Goal: Task Accomplishment & Management: Use online tool/utility

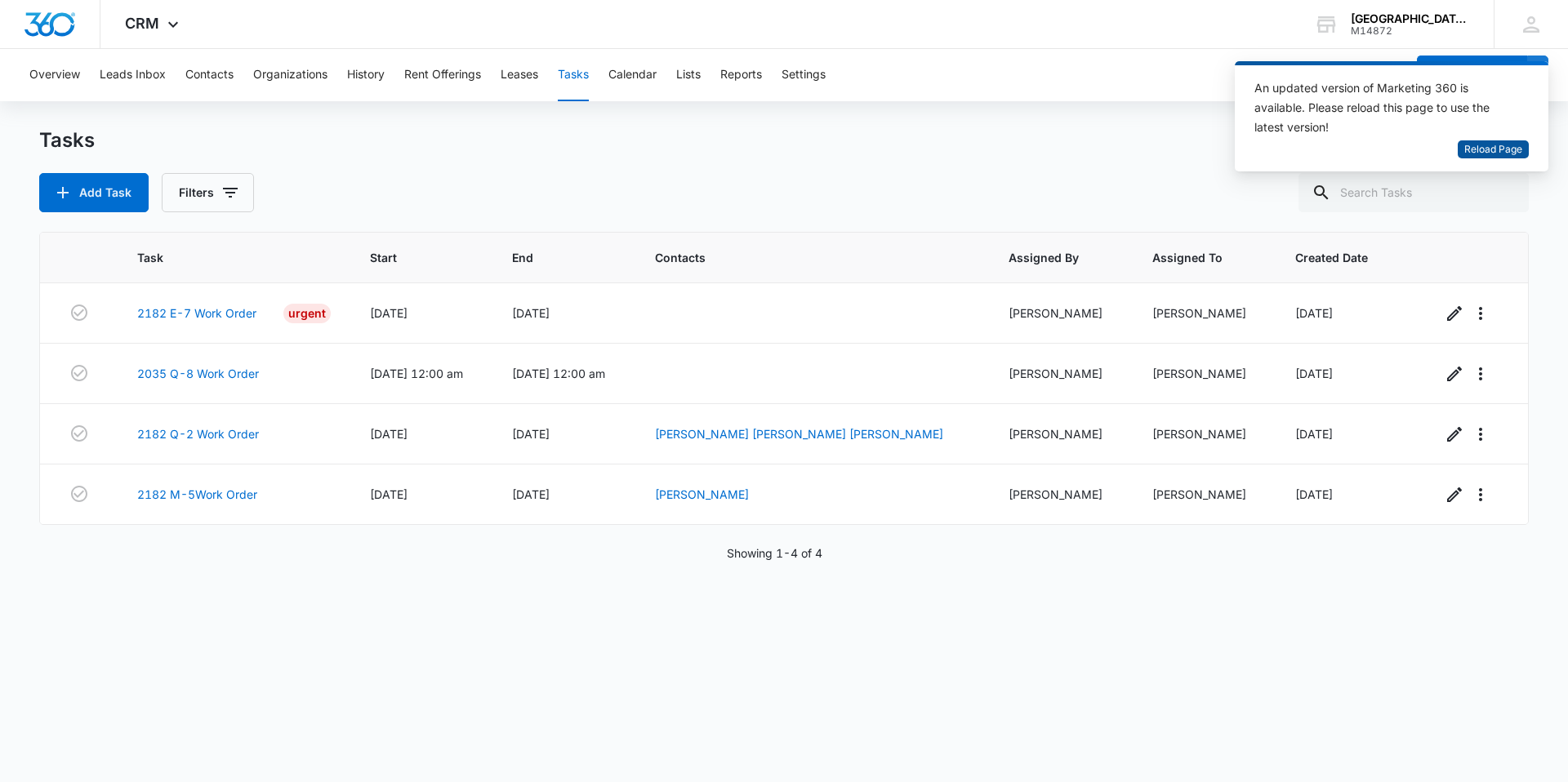
click at [1492, 146] on span "Reload Page" at bounding box center [1494, 150] width 58 height 15
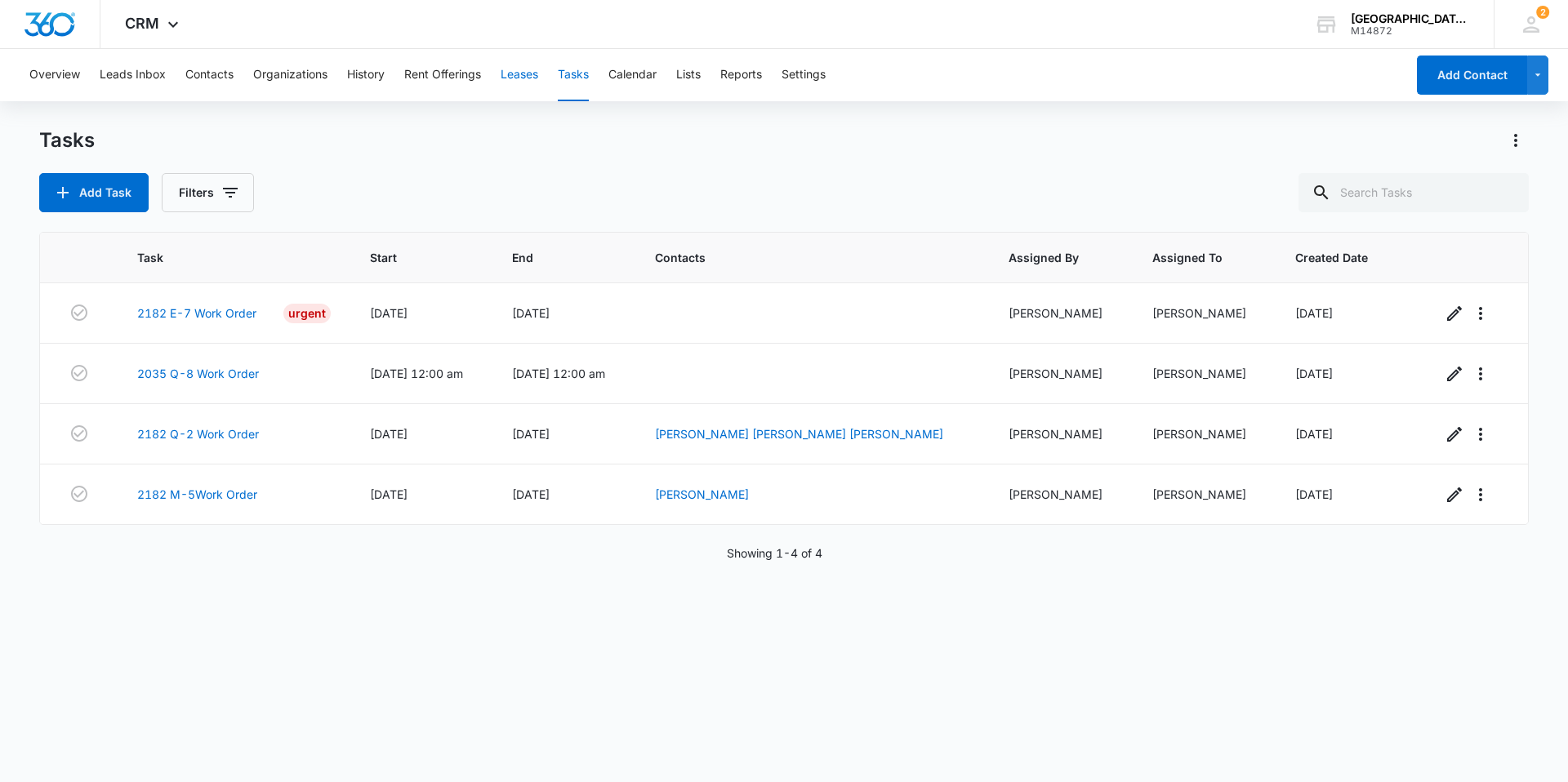
click at [528, 68] on button "Leases" at bounding box center [519, 75] width 38 height 52
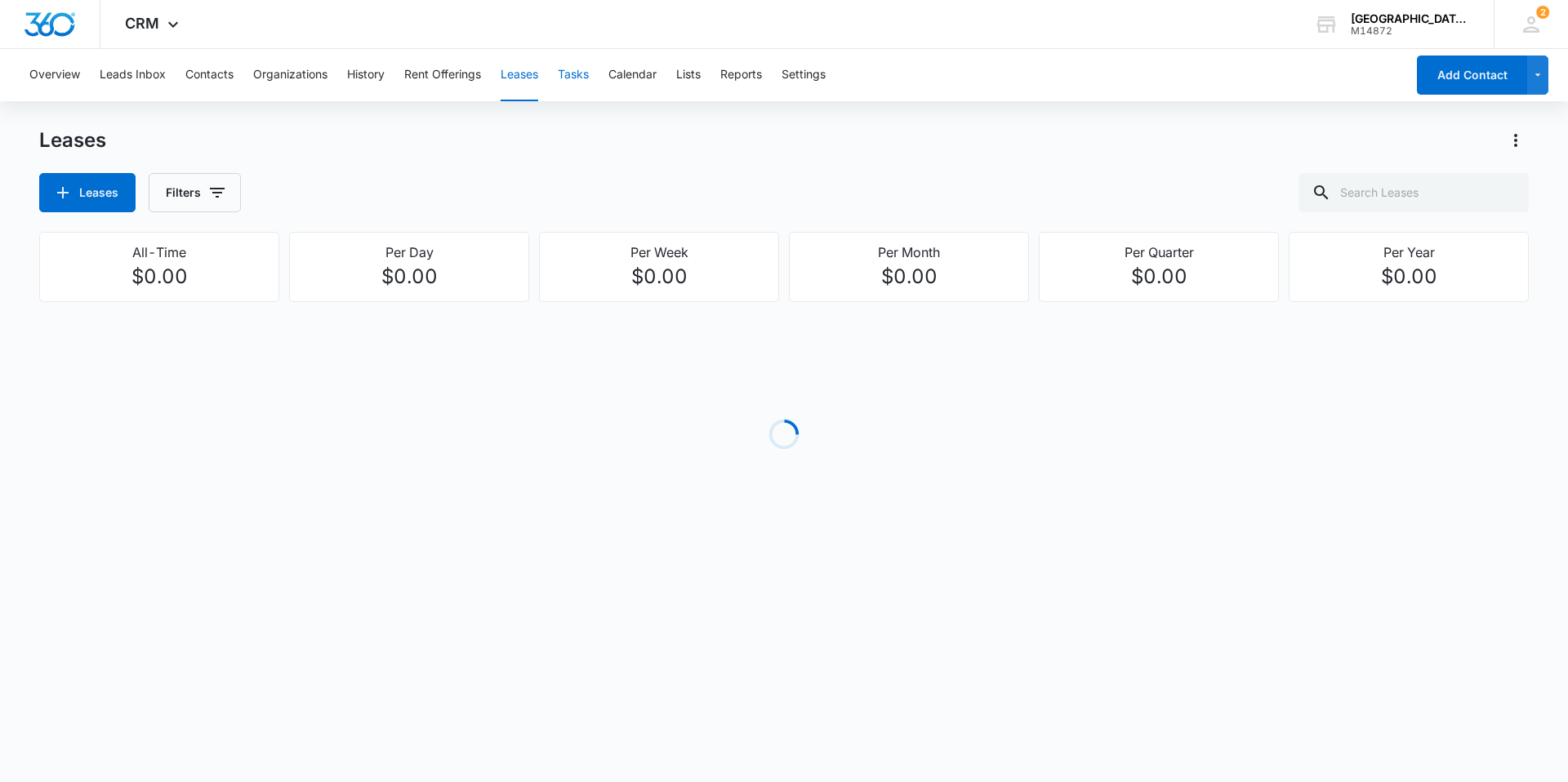
click at [569, 81] on button "Tasks" at bounding box center [573, 75] width 31 height 52
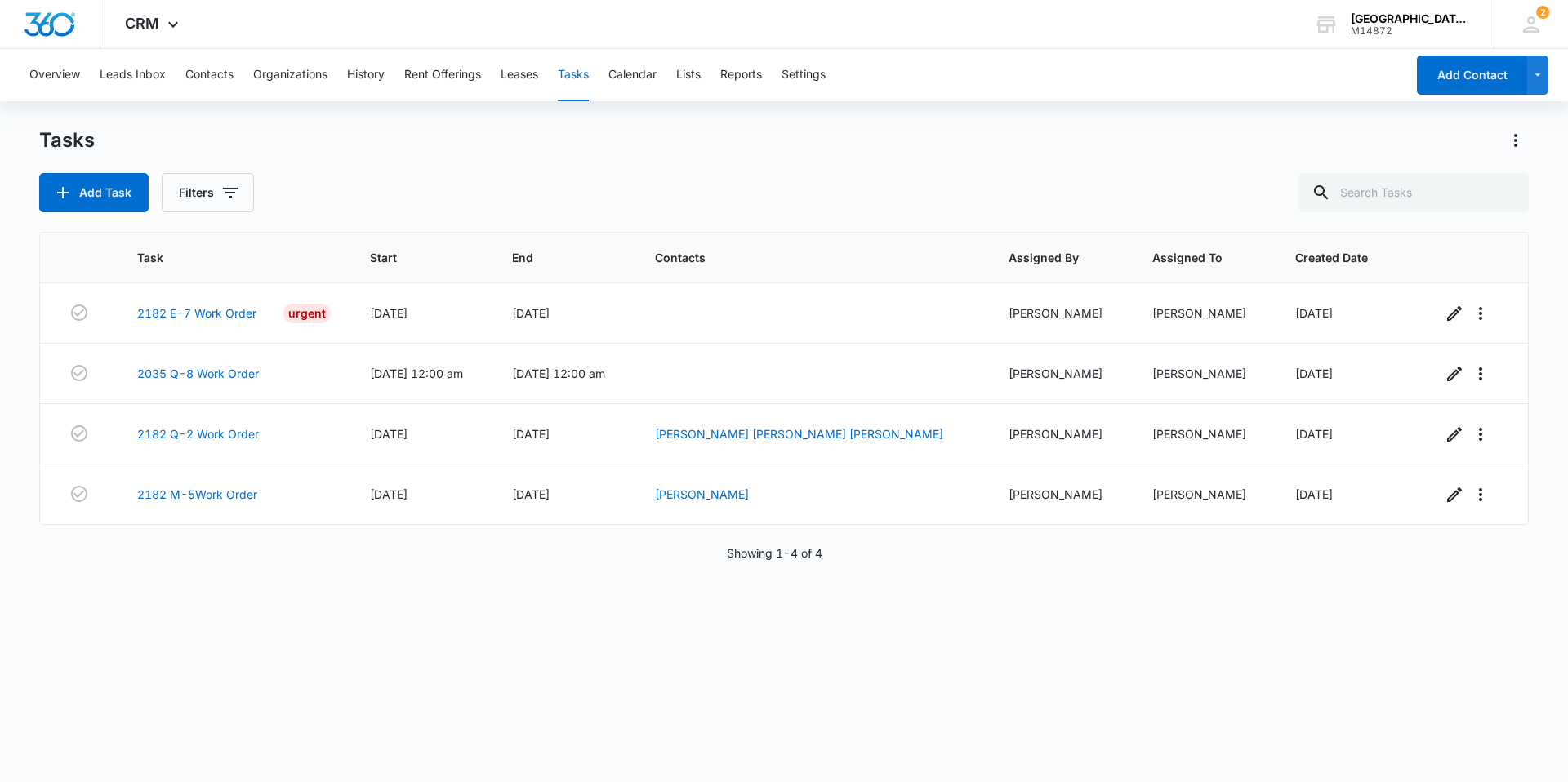
drag, startPoint x: 210, startPoint y: 489, endPoint x: 155, endPoint y: 538, distance: 73.7
click at [150, 542] on div "Task Start End Contacts Assigned By Assigned To Created Date 2182 E-7 Work Orde…" at bounding box center [784, 496] width 1490 height 529
click at [189, 491] on link "2182 M-5Work Order" at bounding box center [197, 495] width 120 height 17
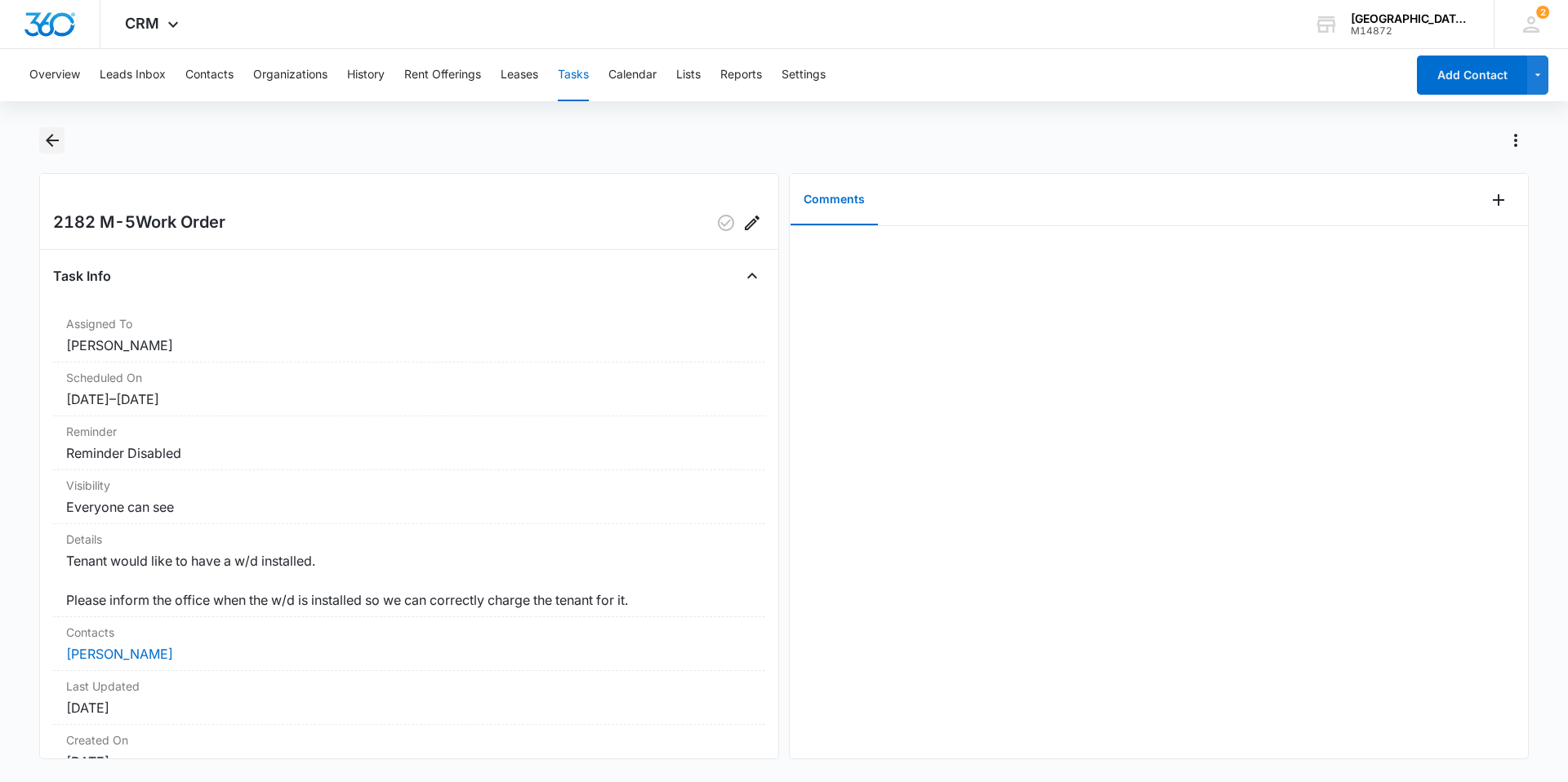
click at [58, 146] on icon "Back" at bounding box center [52, 140] width 19 height 19
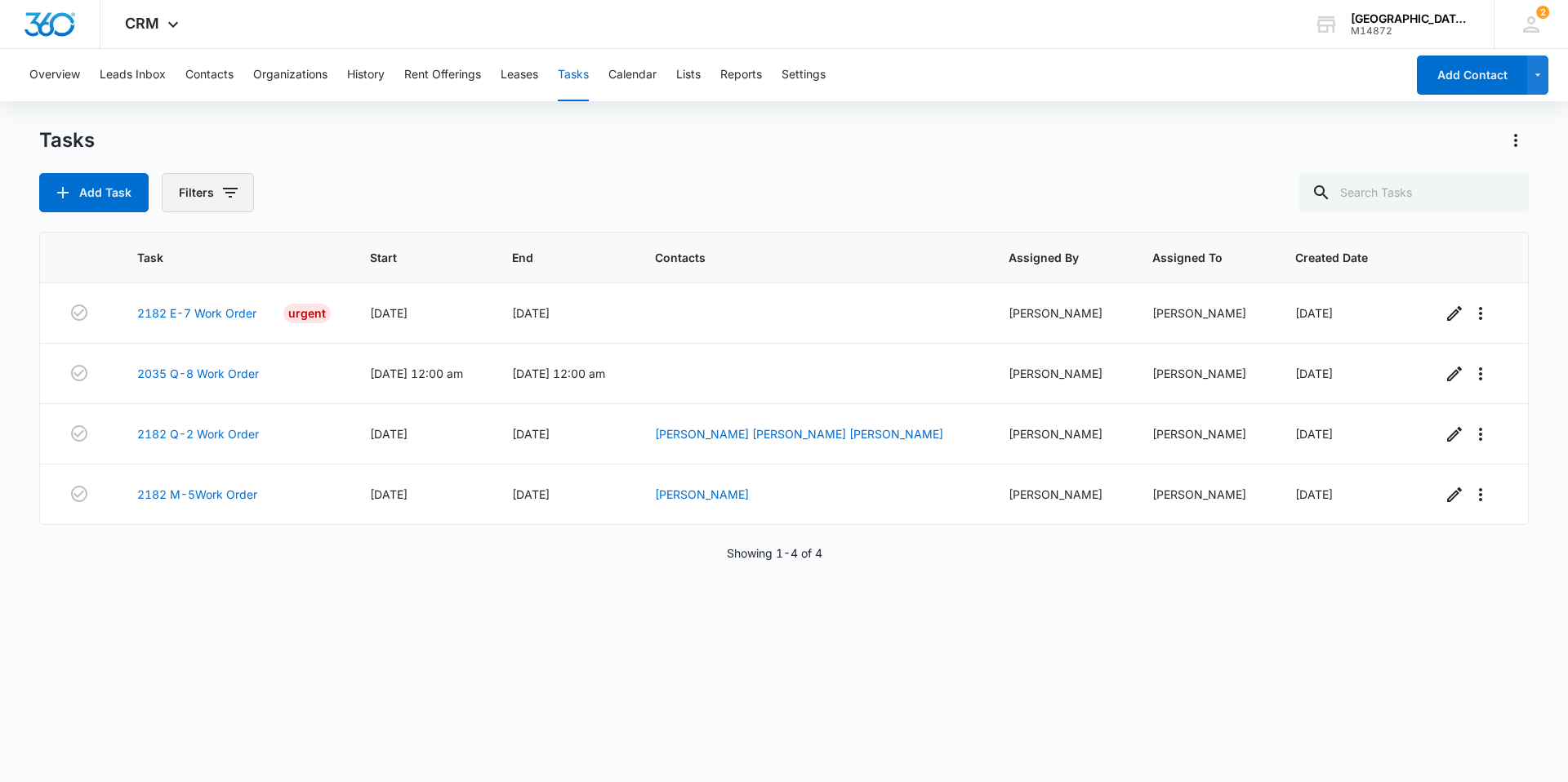
click at [197, 201] on button "Filters" at bounding box center [207, 192] width 92 height 40
click at [235, 378] on div "Incomplete Complete" at bounding box center [276, 375] width 188 height 44
click at [231, 391] on label "Complete" at bounding box center [276, 389] width 188 height 17
click at [182, 389] on input "Complete" at bounding box center [182, 388] width 1 height 1
radio input "false"
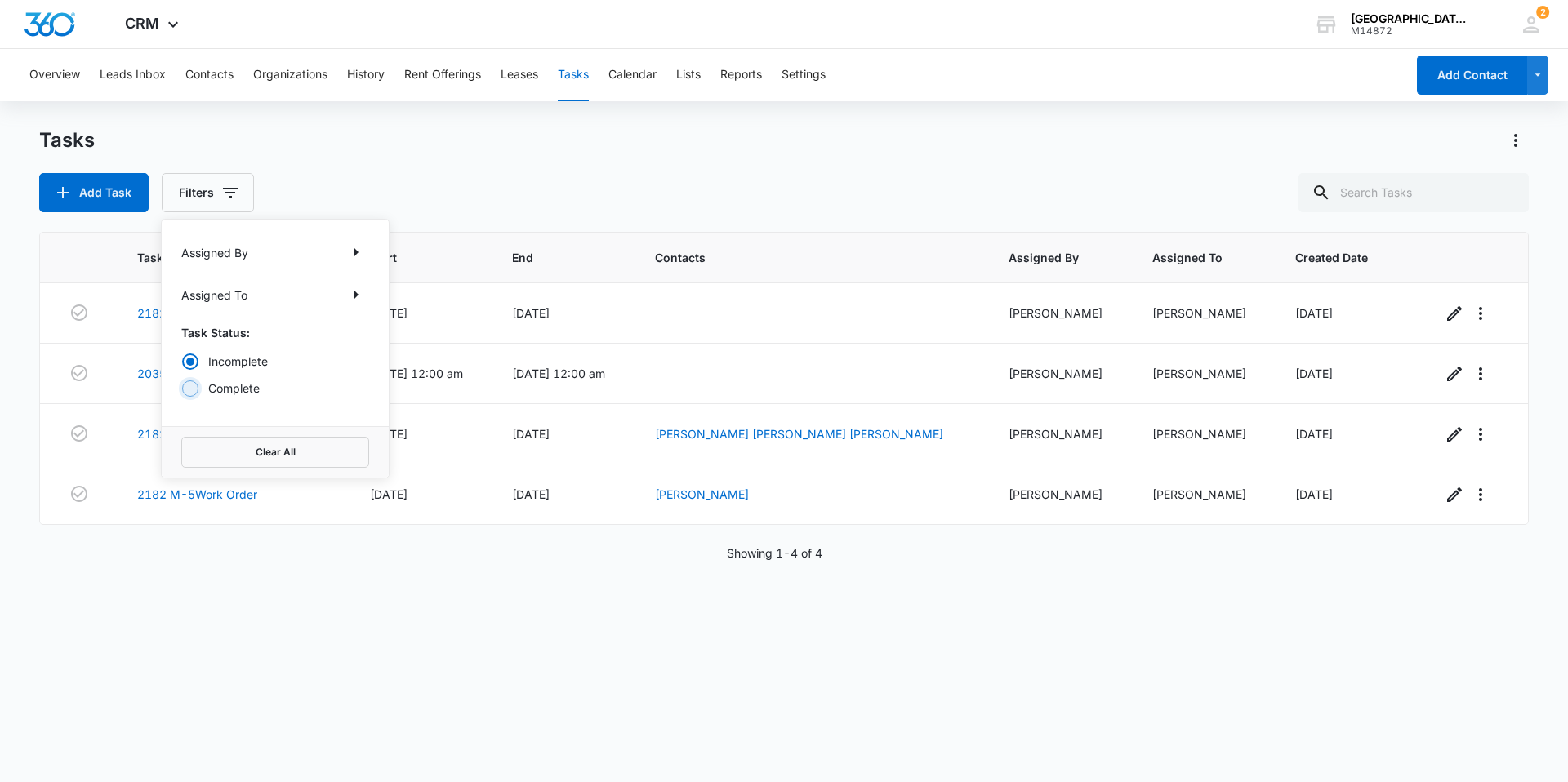
radio input "true"
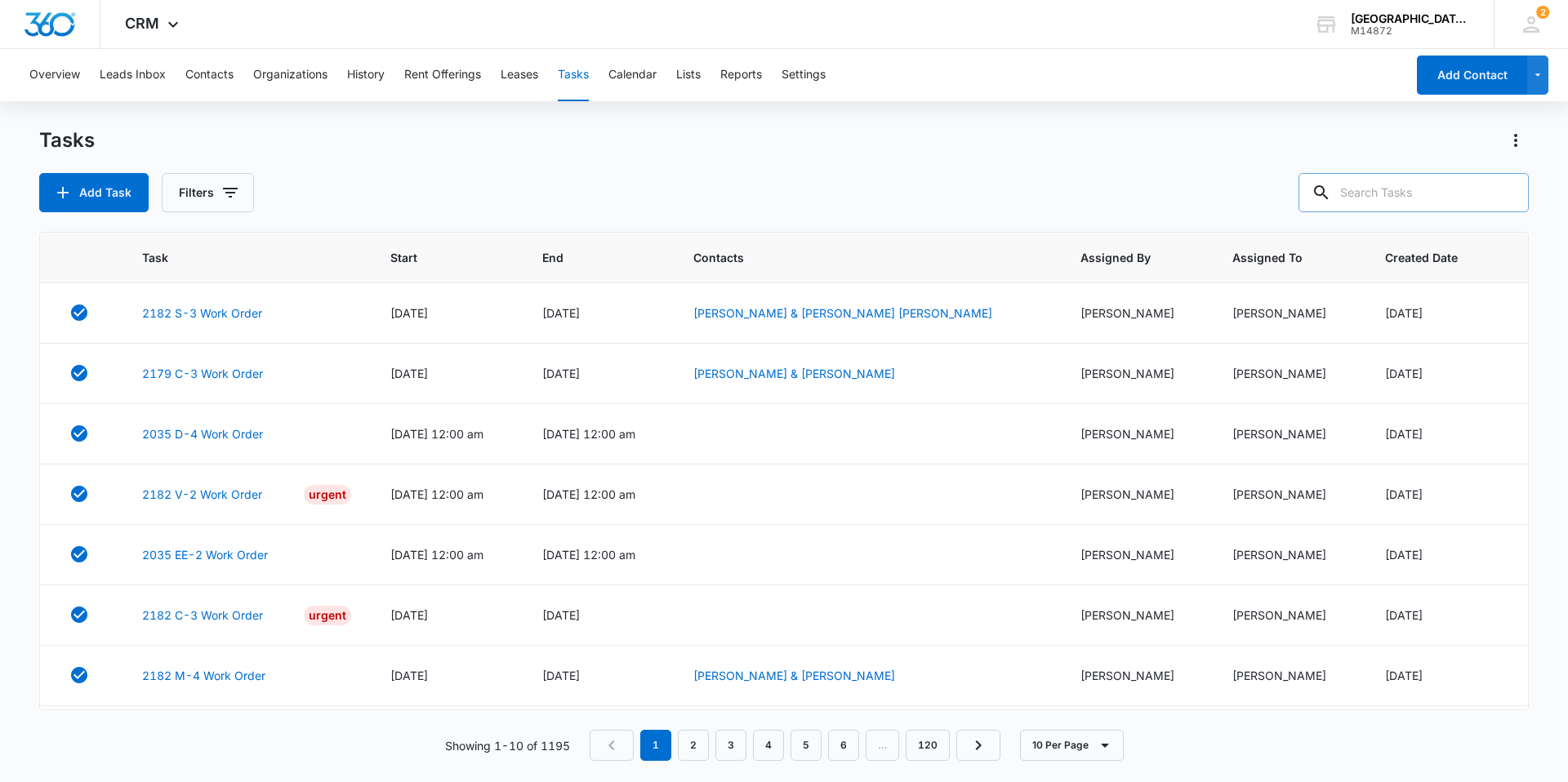
drag, startPoint x: 1422, startPoint y: 203, endPoint x: 1442, endPoint y: 202, distance: 20.0
click at [1422, 203] on input "text" at bounding box center [1413, 192] width 230 height 40
type input "M-5"
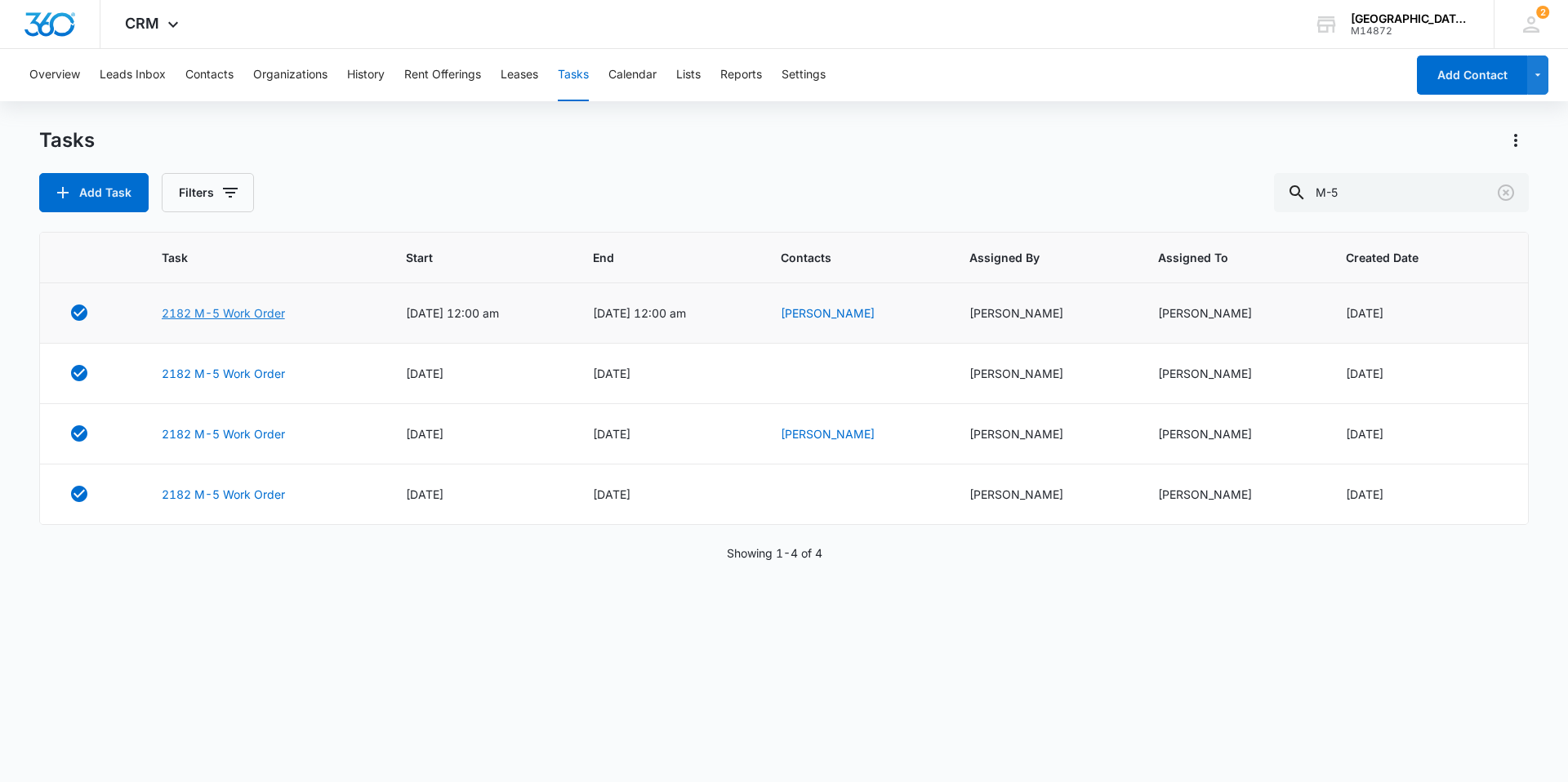
click at [216, 307] on link "2182 M-5 Work Order" at bounding box center [223, 313] width 124 height 17
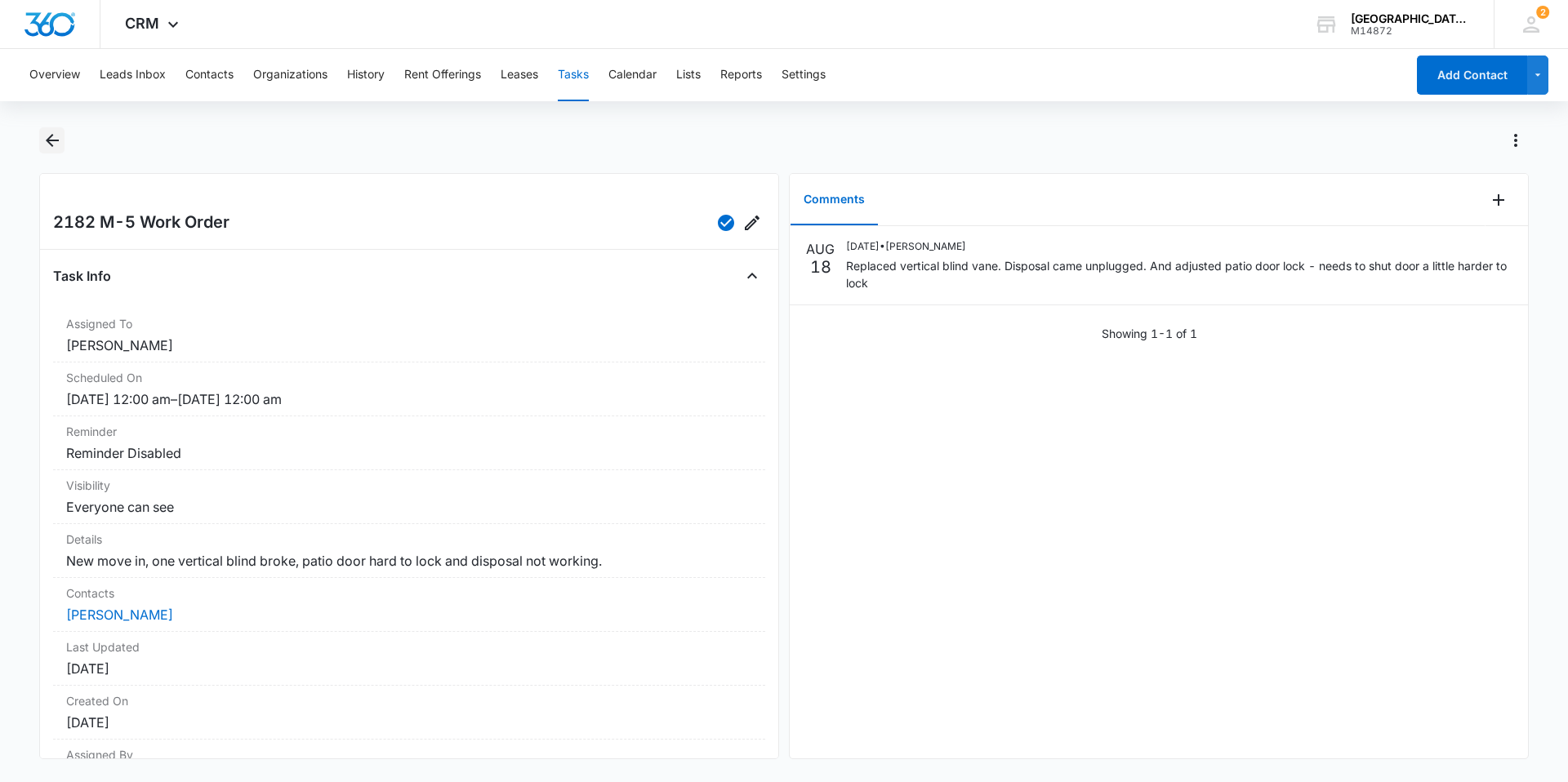
click at [49, 134] on icon "Back" at bounding box center [52, 140] width 19 height 19
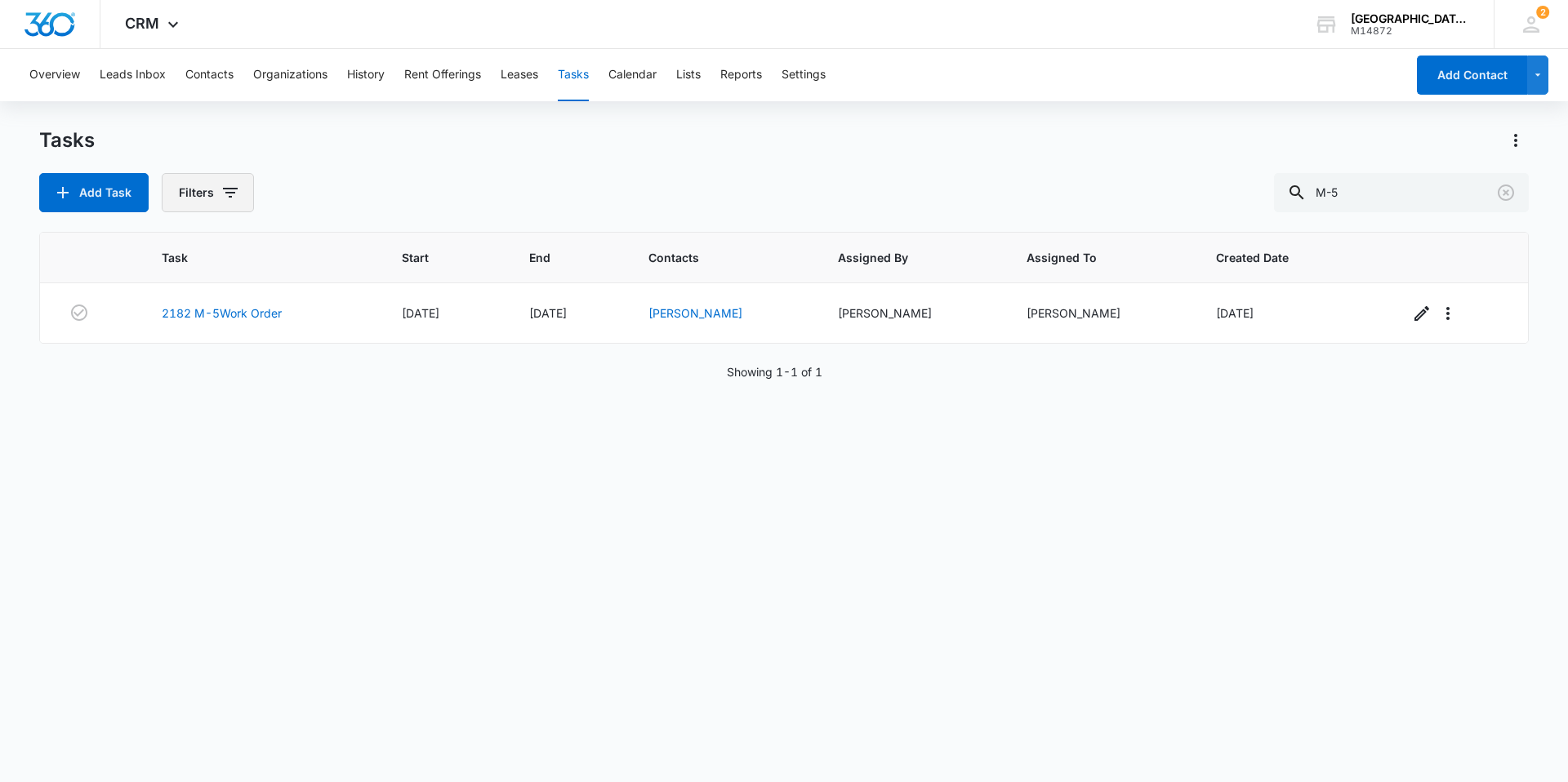
click at [209, 183] on button "Filters" at bounding box center [207, 192] width 92 height 40
click at [240, 382] on label "Complete" at bounding box center [276, 389] width 188 height 17
click at [182, 388] on input "Complete" at bounding box center [182, 388] width 1 height 1
radio input "false"
radio input "true"
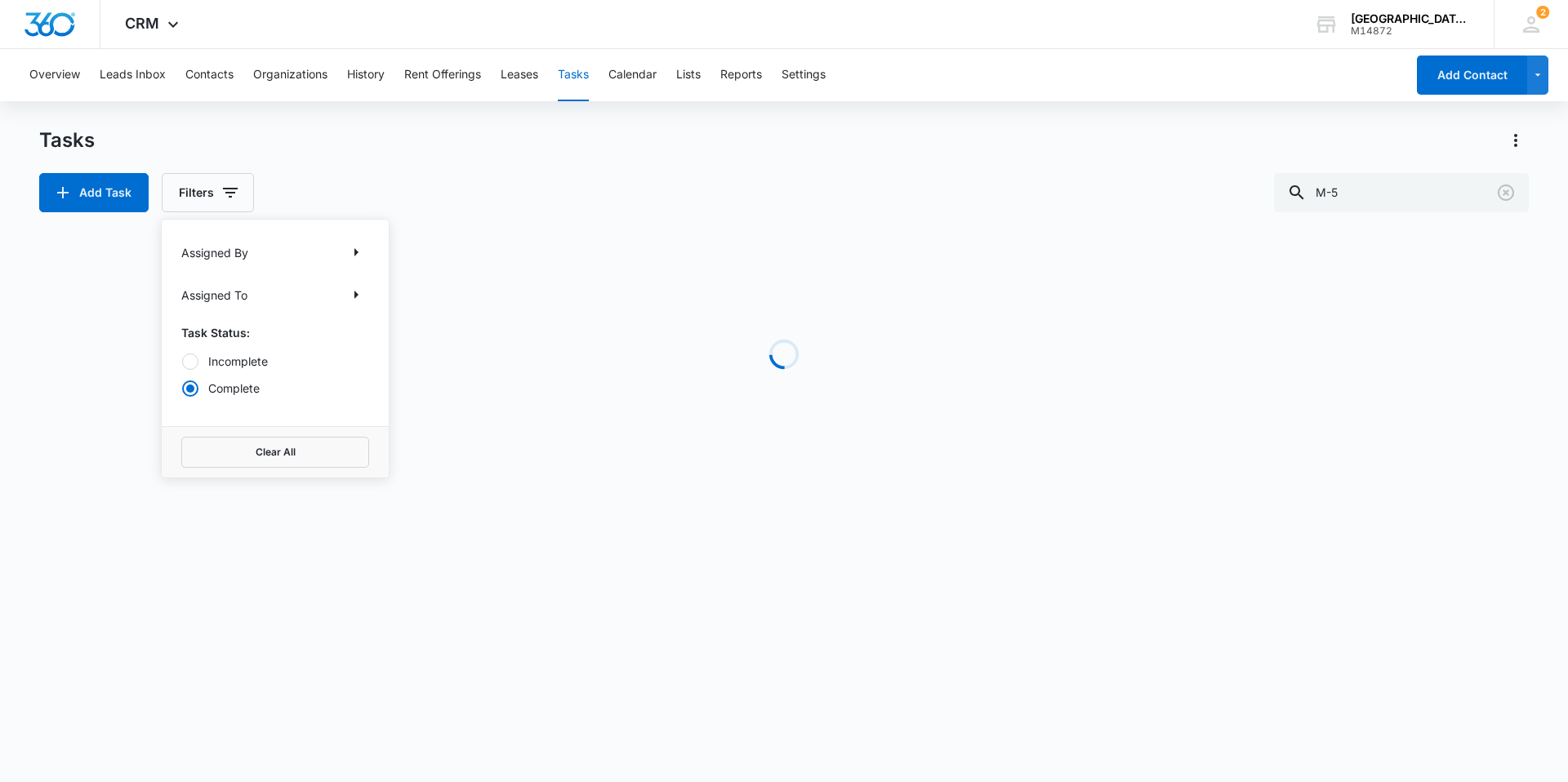
click at [614, 631] on body "CRM Apps Reputation Websites Forms CRM Email Social Content Ads Intelligence Fi…" at bounding box center [784, 391] width 1568 height 782
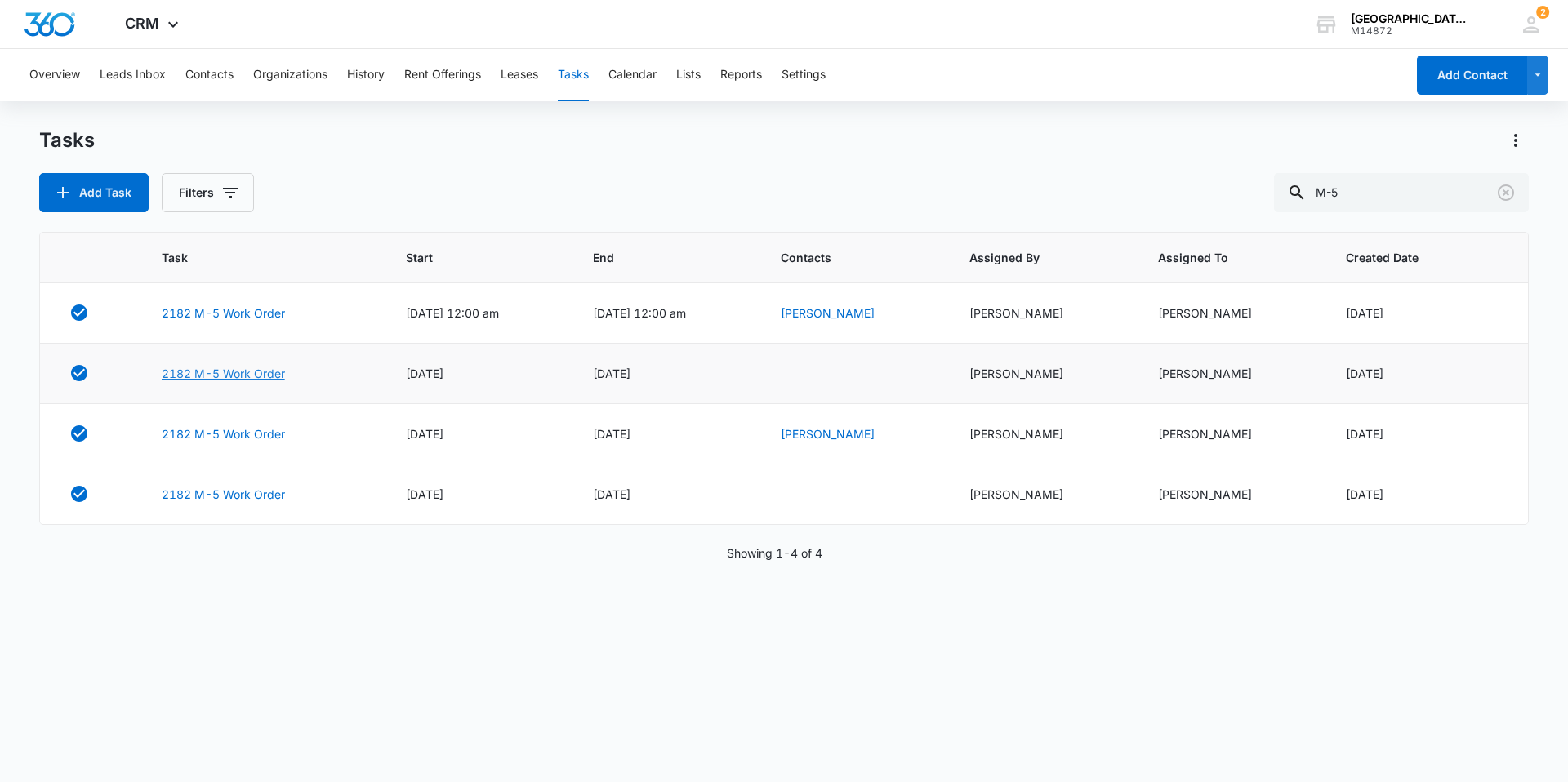
click at [252, 370] on link "2182 M-5 Work Order" at bounding box center [223, 374] width 124 height 17
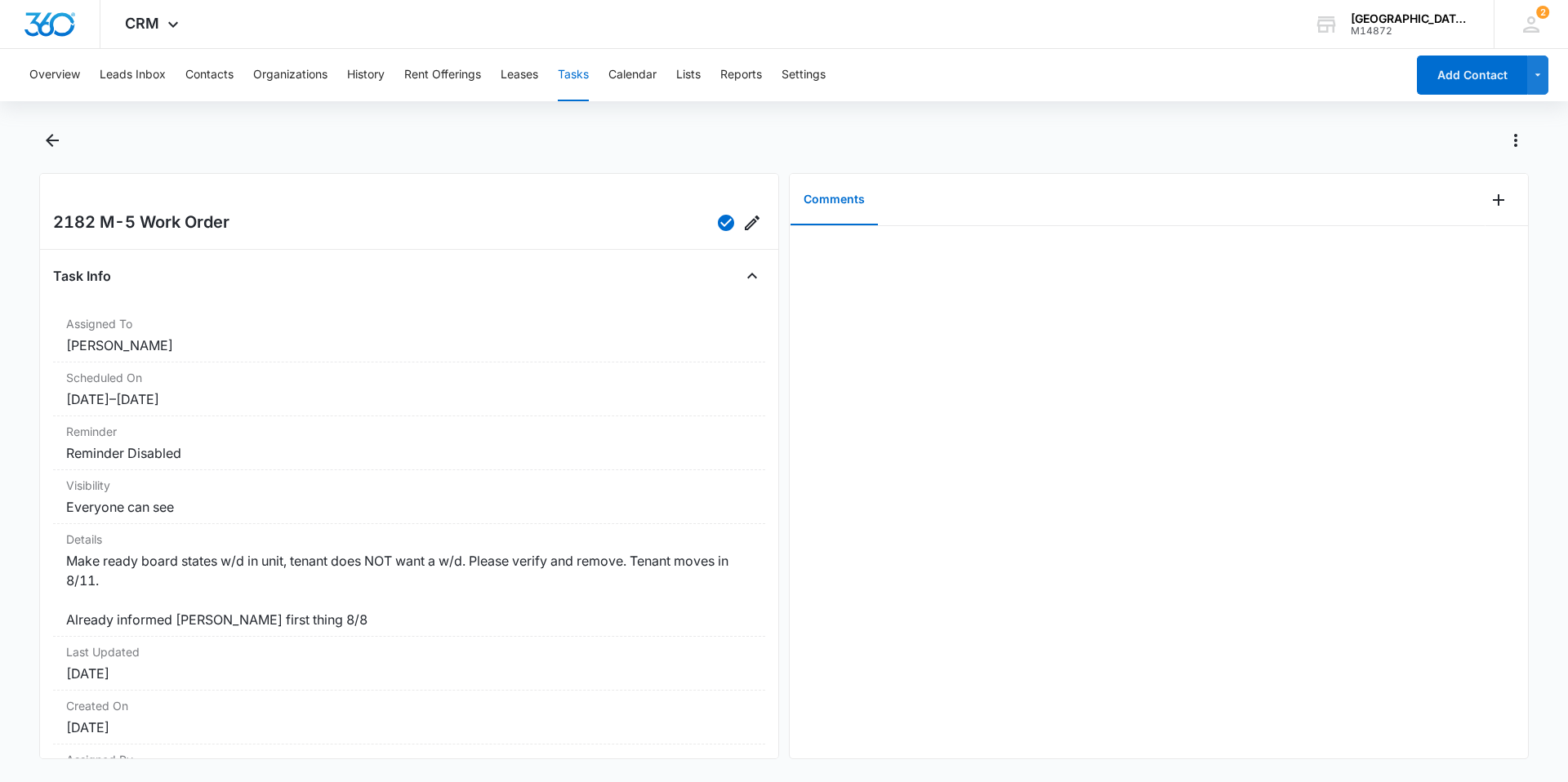
drag, startPoint x: 75, startPoint y: 122, endPoint x: 84, endPoint y: 118, distance: 9.8
click at [84, 118] on div "Overview Leads Inbox Contacts Organizations History Rent Offerings Leases Tasks…" at bounding box center [784, 414] width 1568 height 730
click at [50, 142] on icon "Back" at bounding box center [52, 140] width 19 height 19
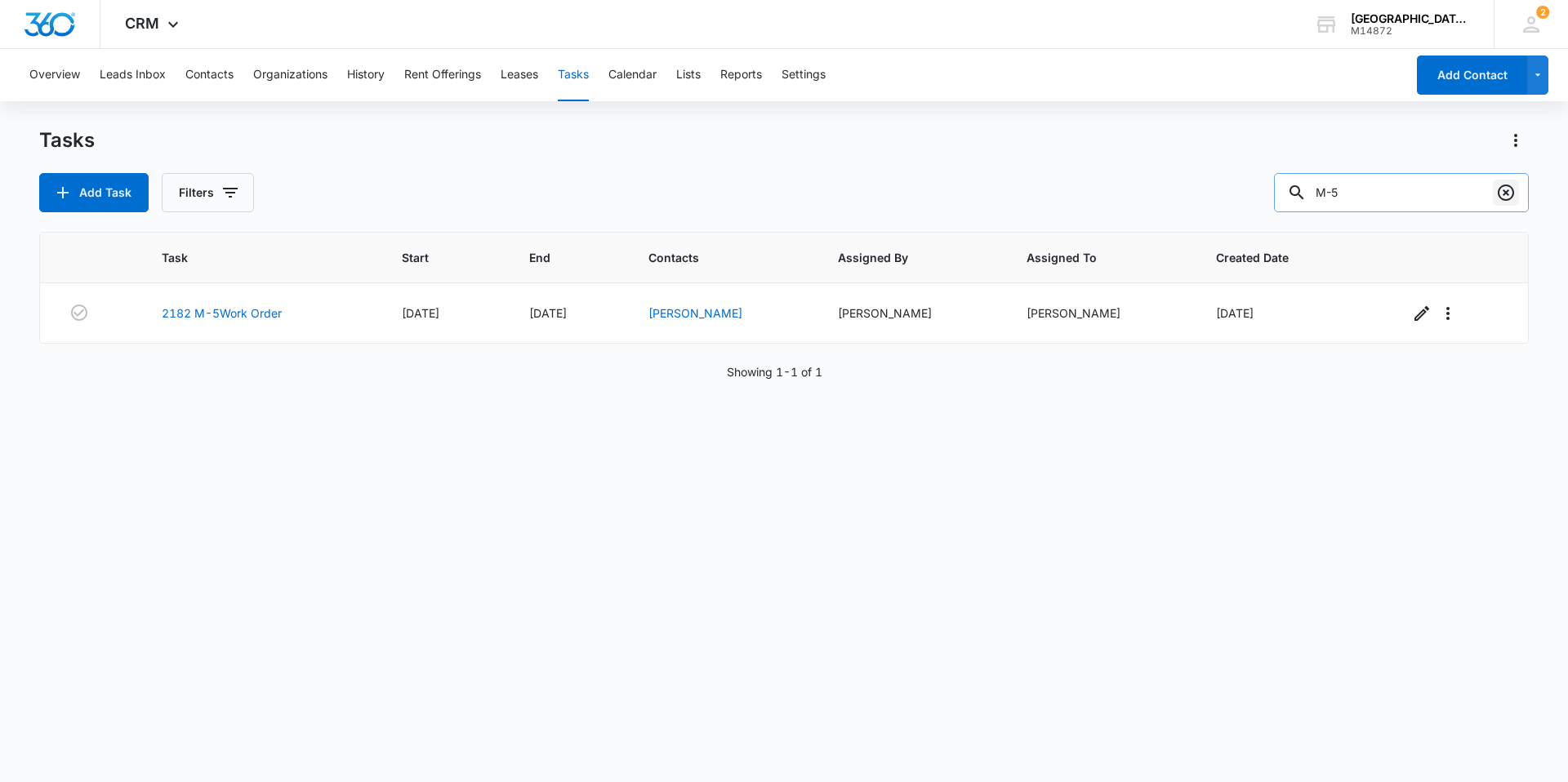
click at [1509, 187] on icon "Clear" at bounding box center [1505, 192] width 16 height 16
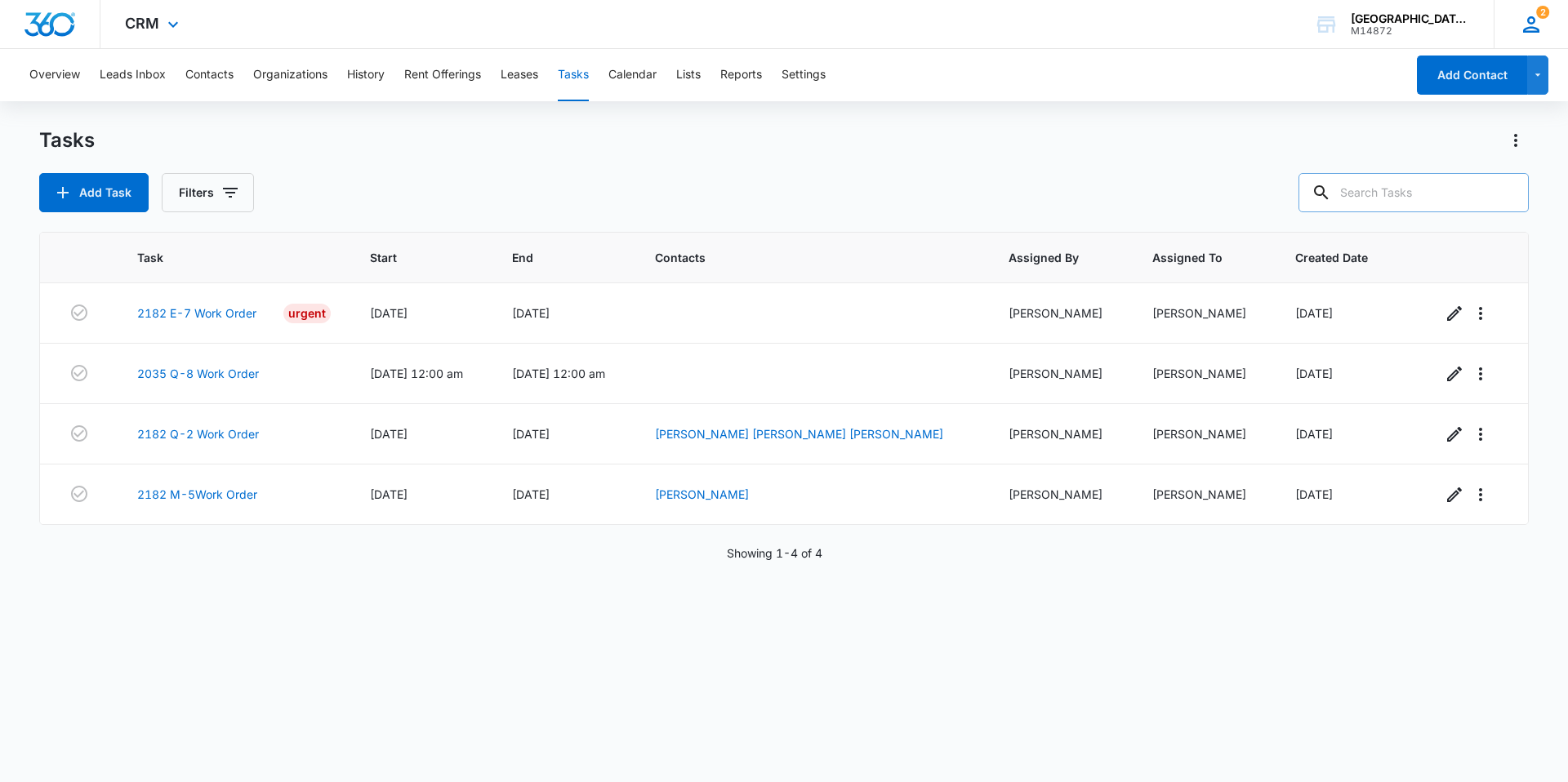
click at [1527, 34] on icon at bounding box center [1530, 24] width 24 height 24
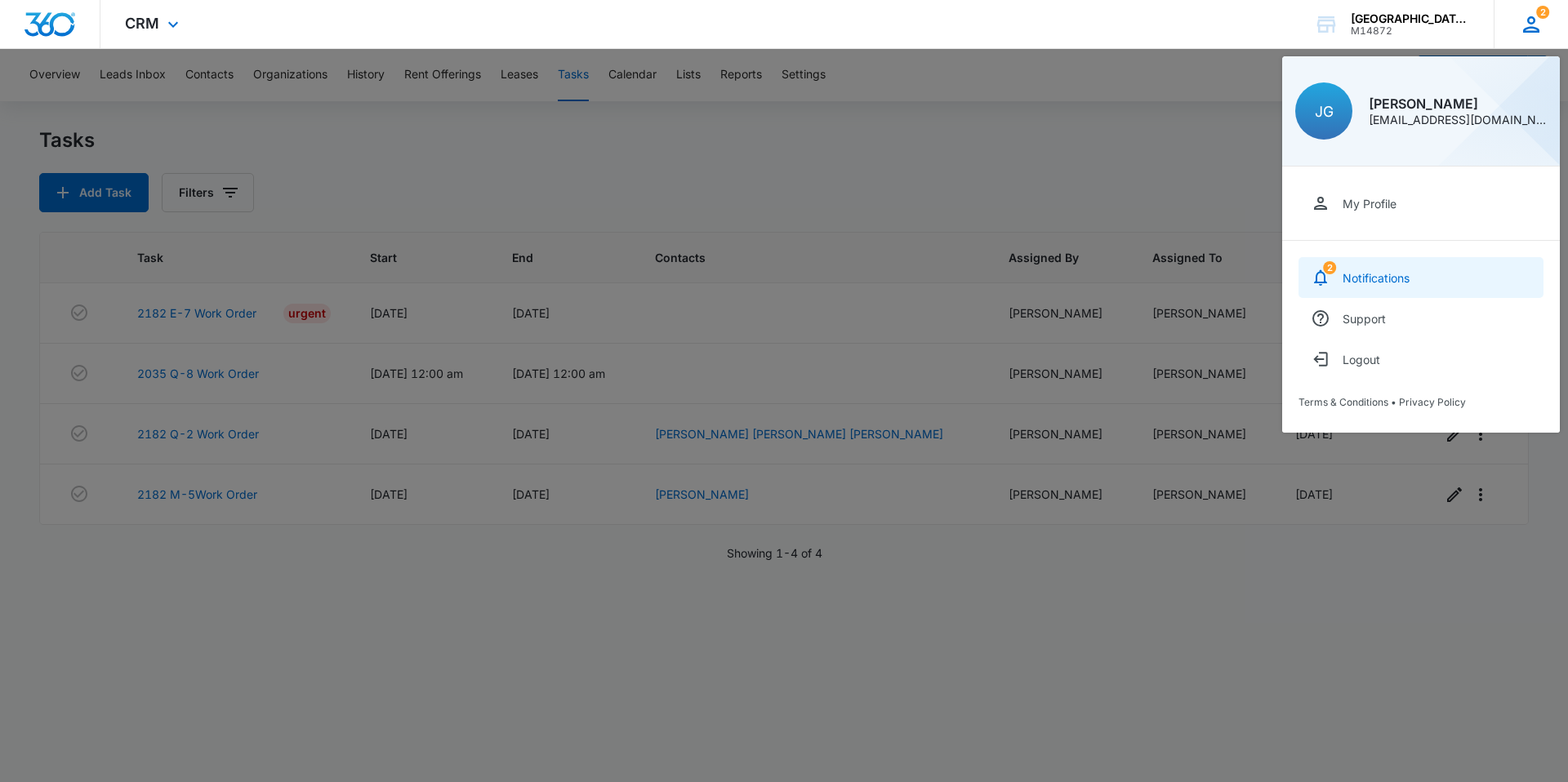
click at [1428, 287] on link "2 Notifications" at bounding box center [1420, 277] width 245 height 41
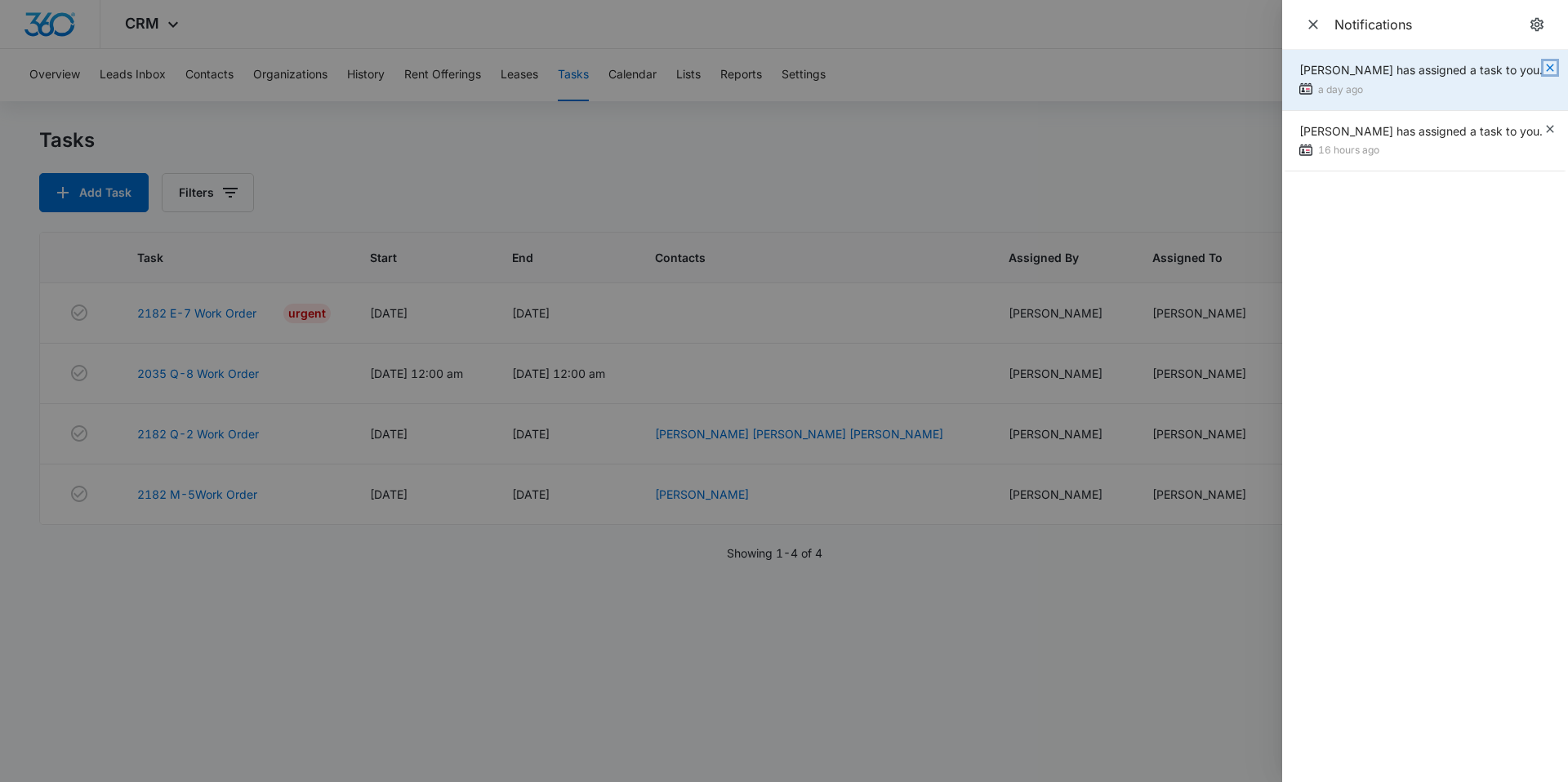
click at [1543, 66] on icon "button" at bounding box center [1550, 68] width 14 height 14
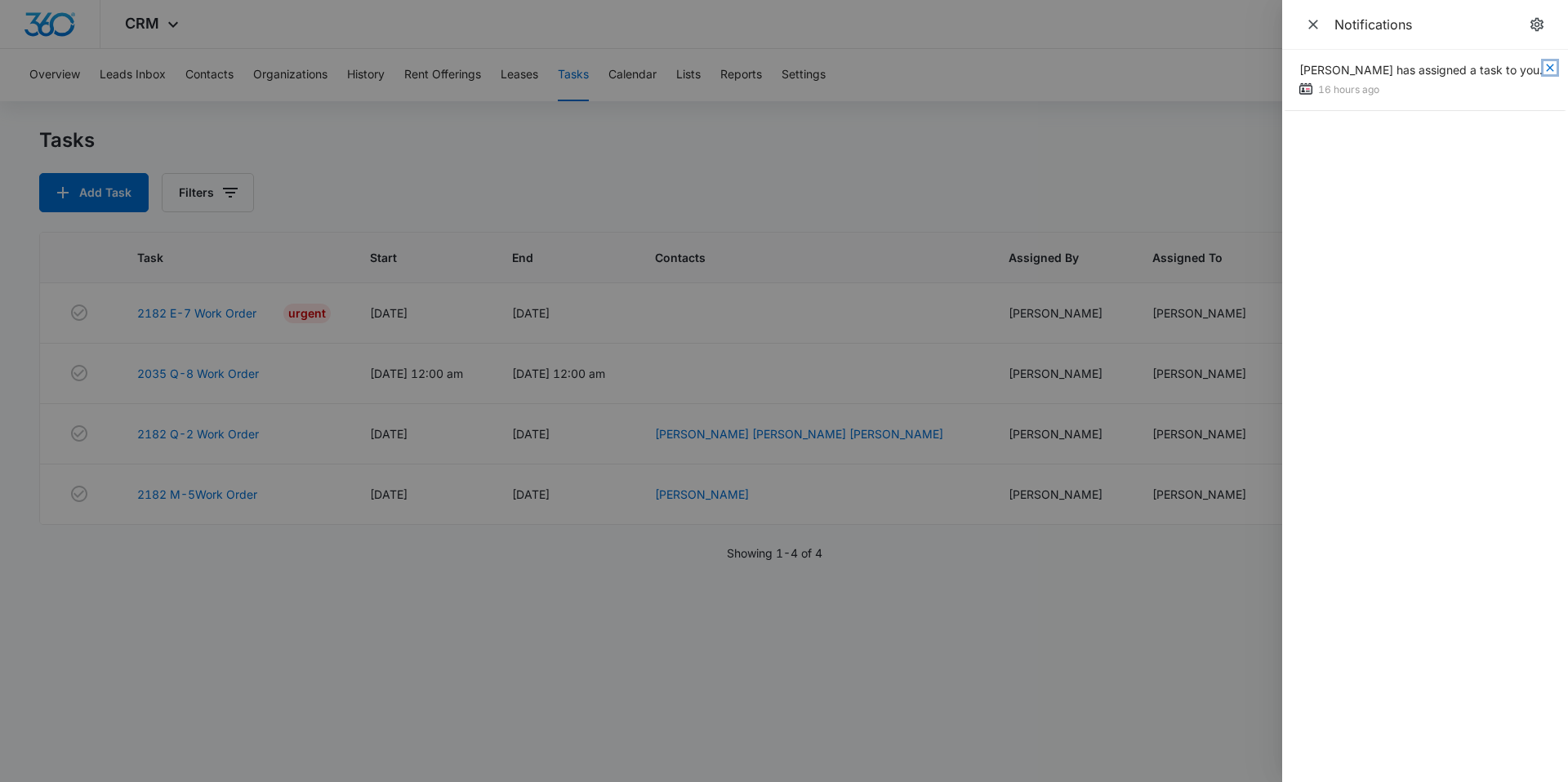
click at [1549, 68] on icon "button" at bounding box center [1550, 68] width 14 height 14
click at [1239, 164] on div at bounding box center [784, 391] width 1568 height 782
